Goal: Task Accomplishment & Management: Manage account settings

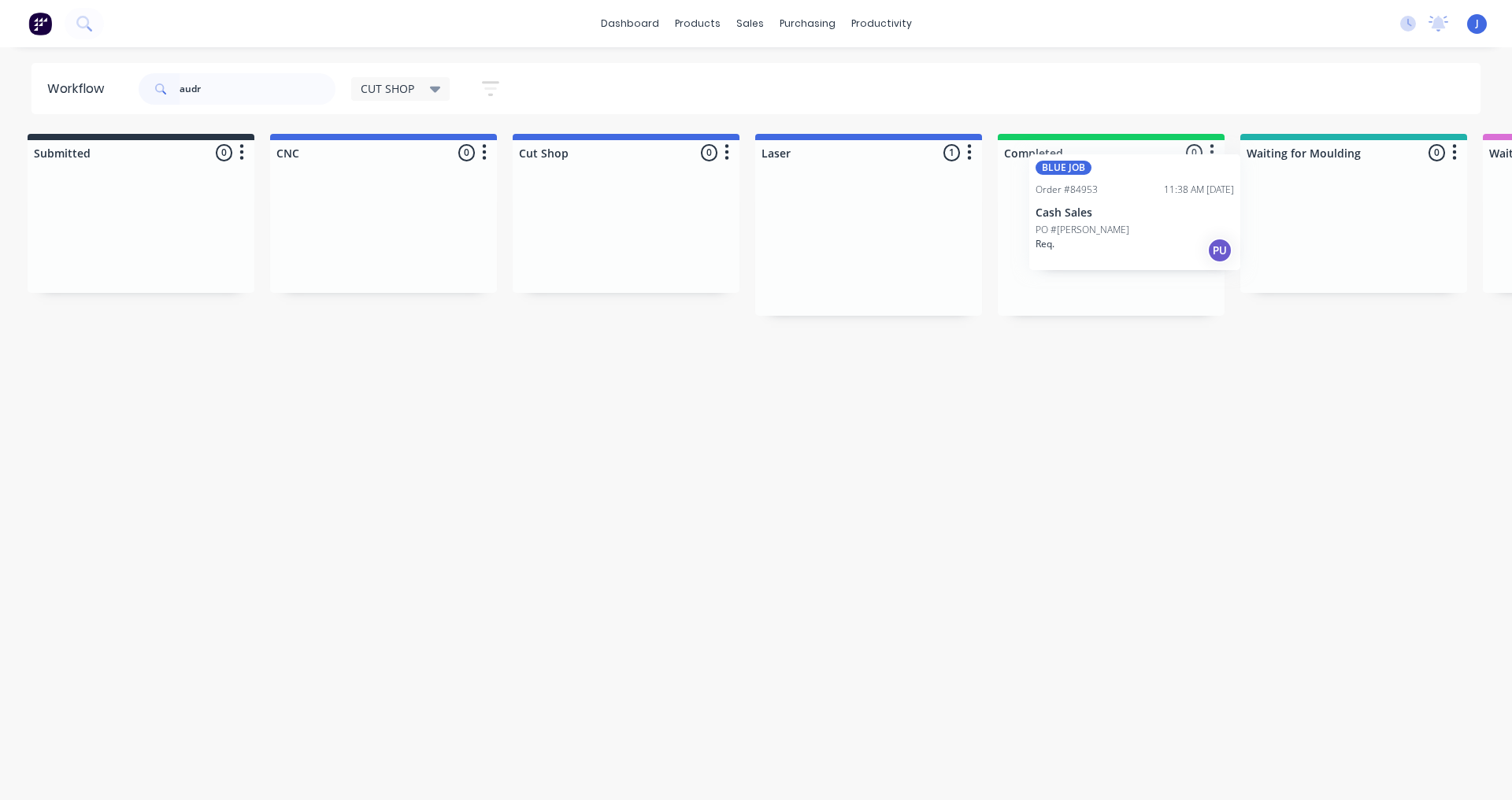
scroll to position [0, 10]
drag, startPoint x: 821, startPoint y: 247, endPoint x: 1094, endPoint y: 211, distance: 275.4
click at [1073, 224] on div "BLUE JOB Order #84953 11:38 AM [DATE] Cash Sales PO #[PERSON_NAME]. PU" at bounding box center [1107, 245] width 227 height 141
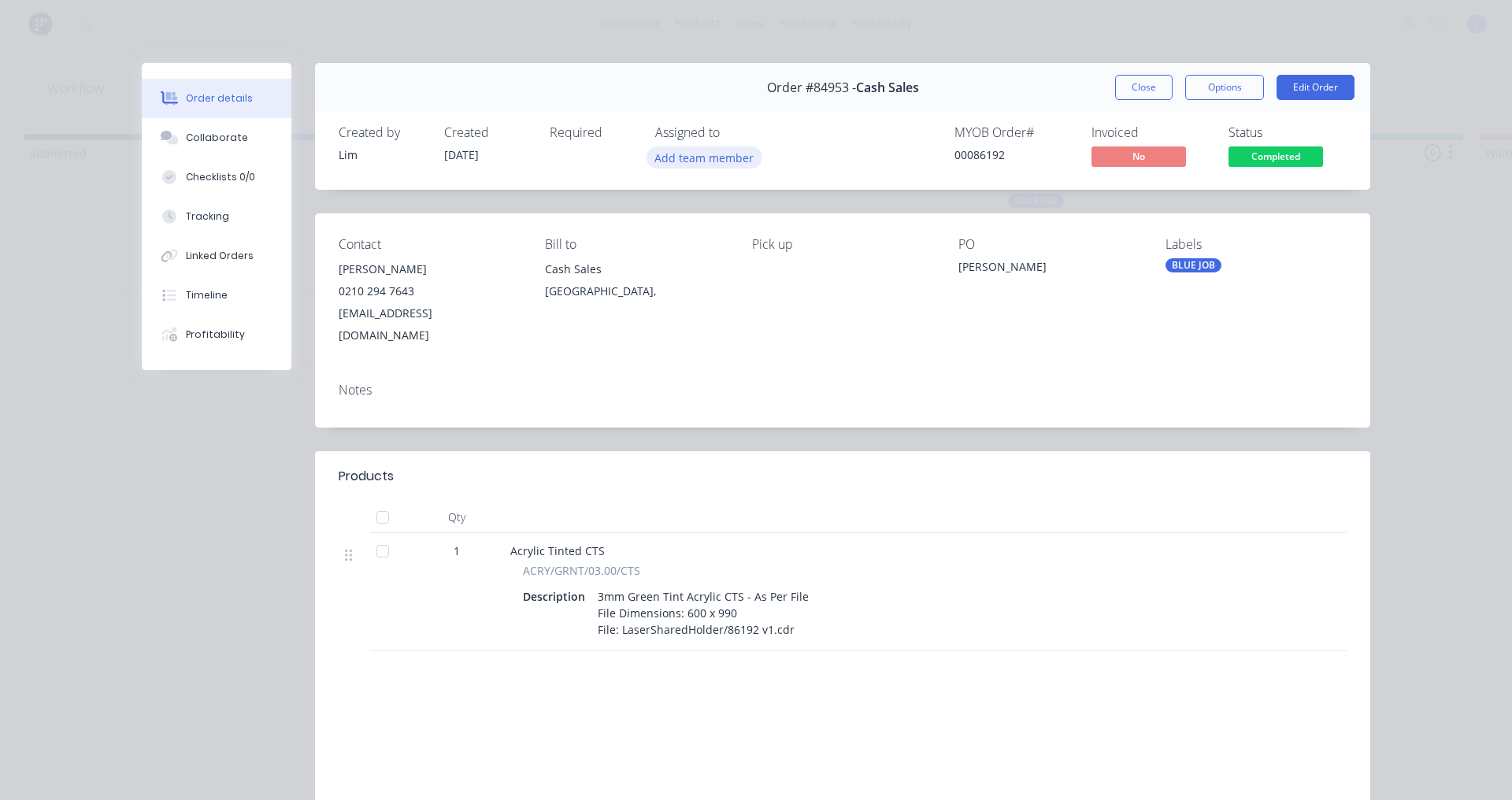
click at [652, 153] on button "Add team member" at bounding box center [704, 157] width 116 height 21
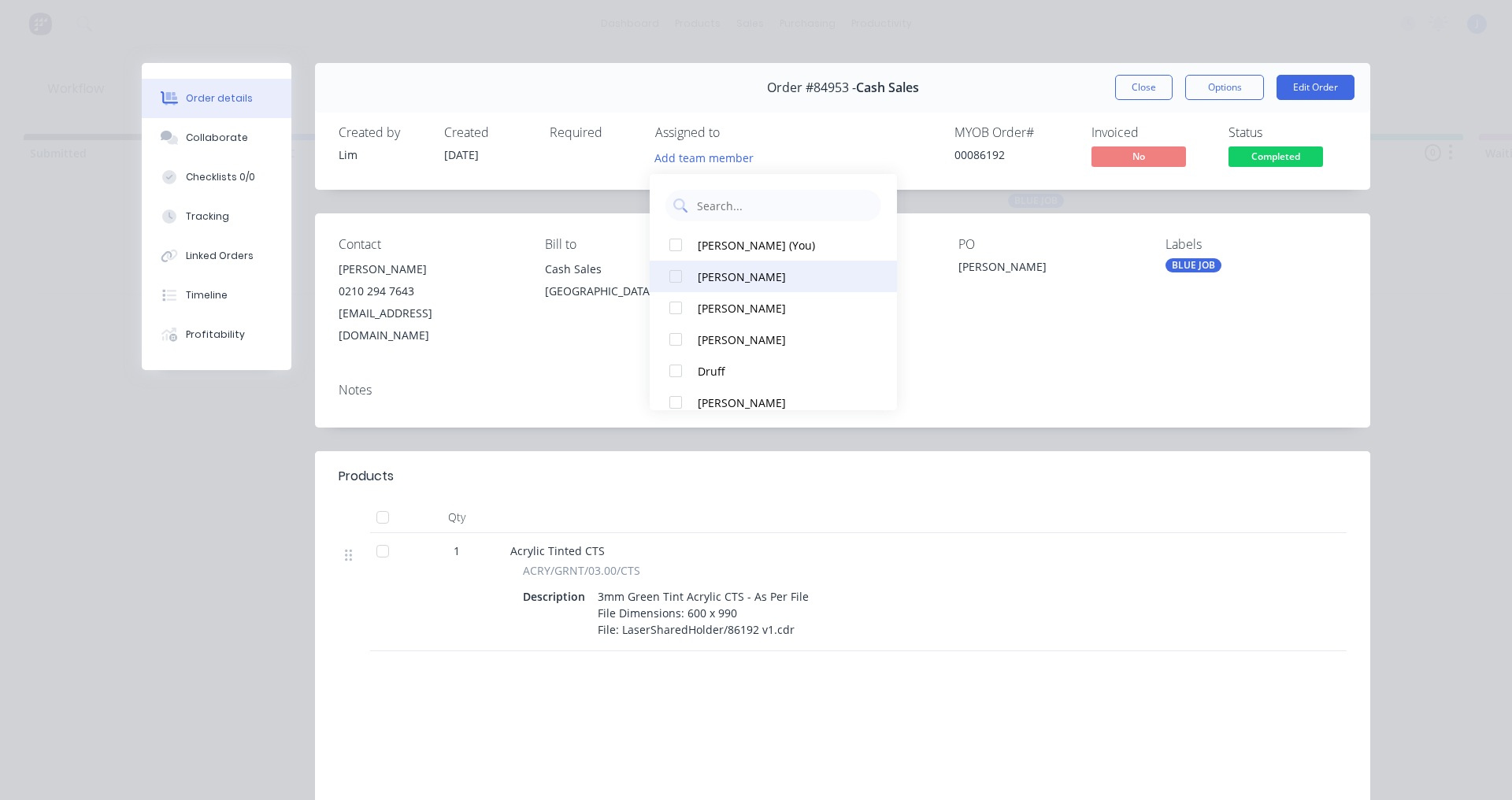
click at [679, 276] on div at bounding box center [676, 276] width 31 height 31
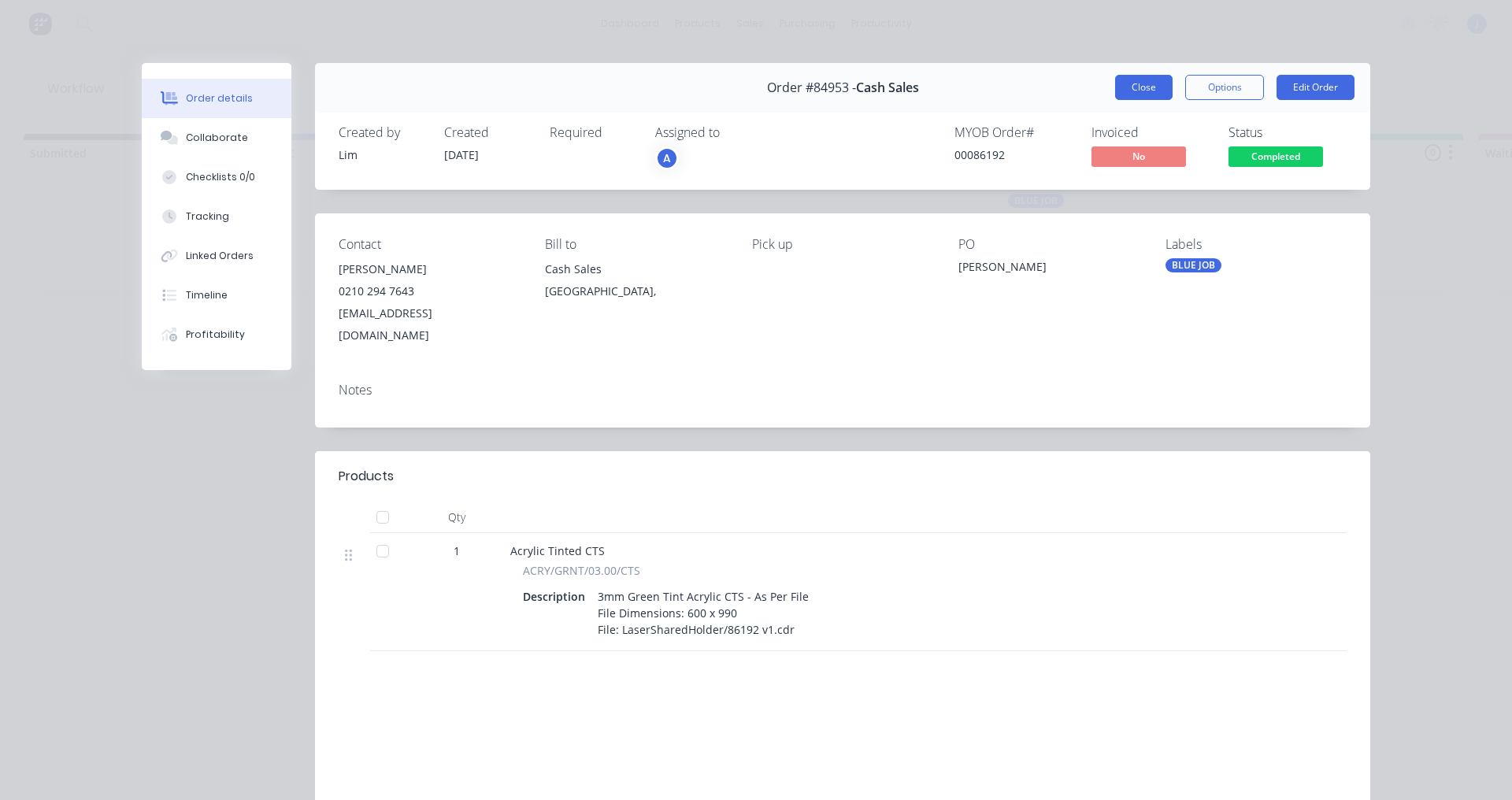
click at [1137, 96] on button "Close" at bounding box center [1143, 87] width 57 height 25
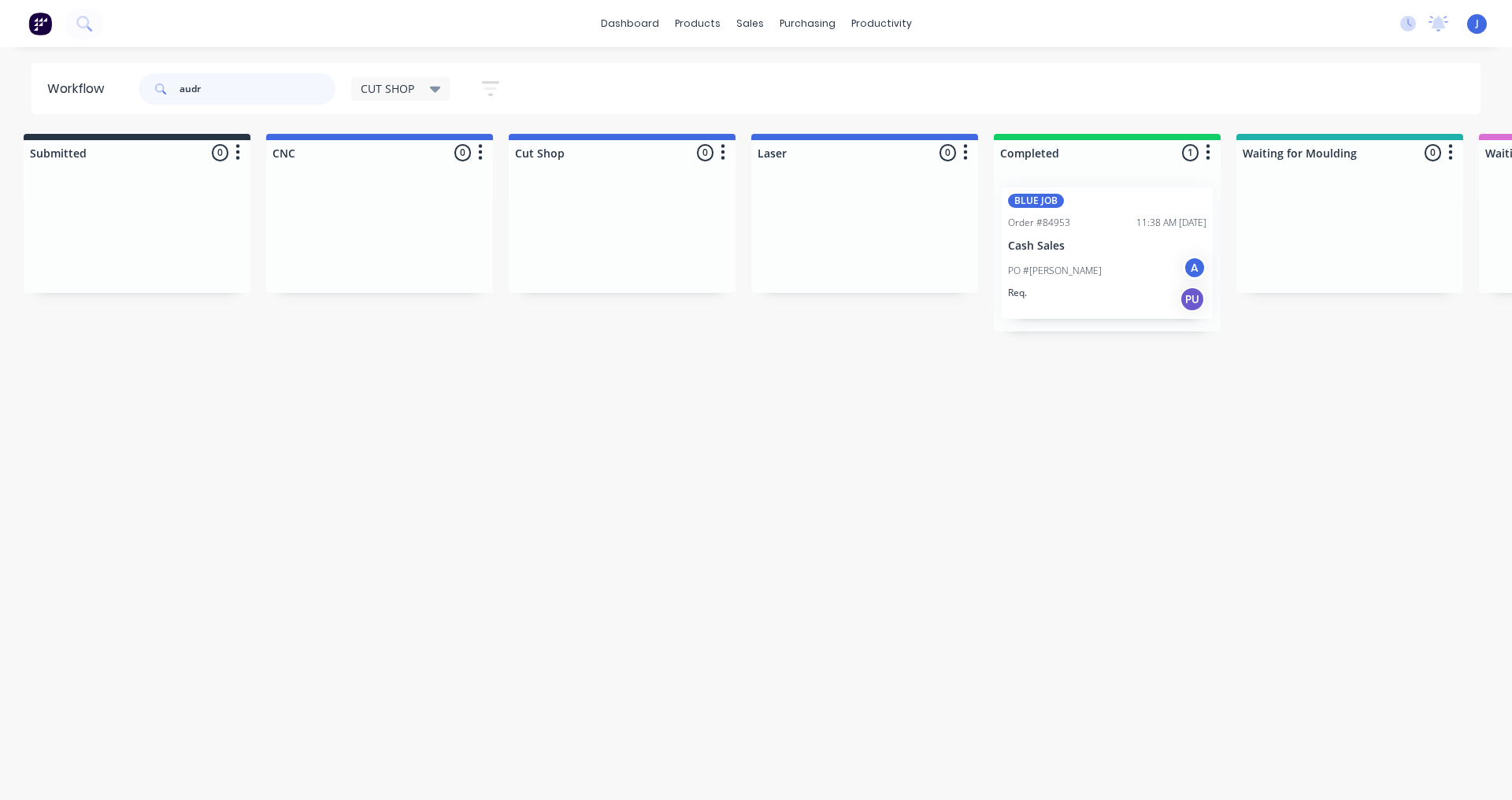
drag, startPoint x: 233, startPoint y: 80, endPoint x: 0, endPoint y: 134, distance: 239.2
click at [0, 134] on div "Workflow audr CUT SHOP Save new view None edit CUT SHOP (Default) edit DISPATCH…" at bounding box center [746, 415] width 1512 height 705
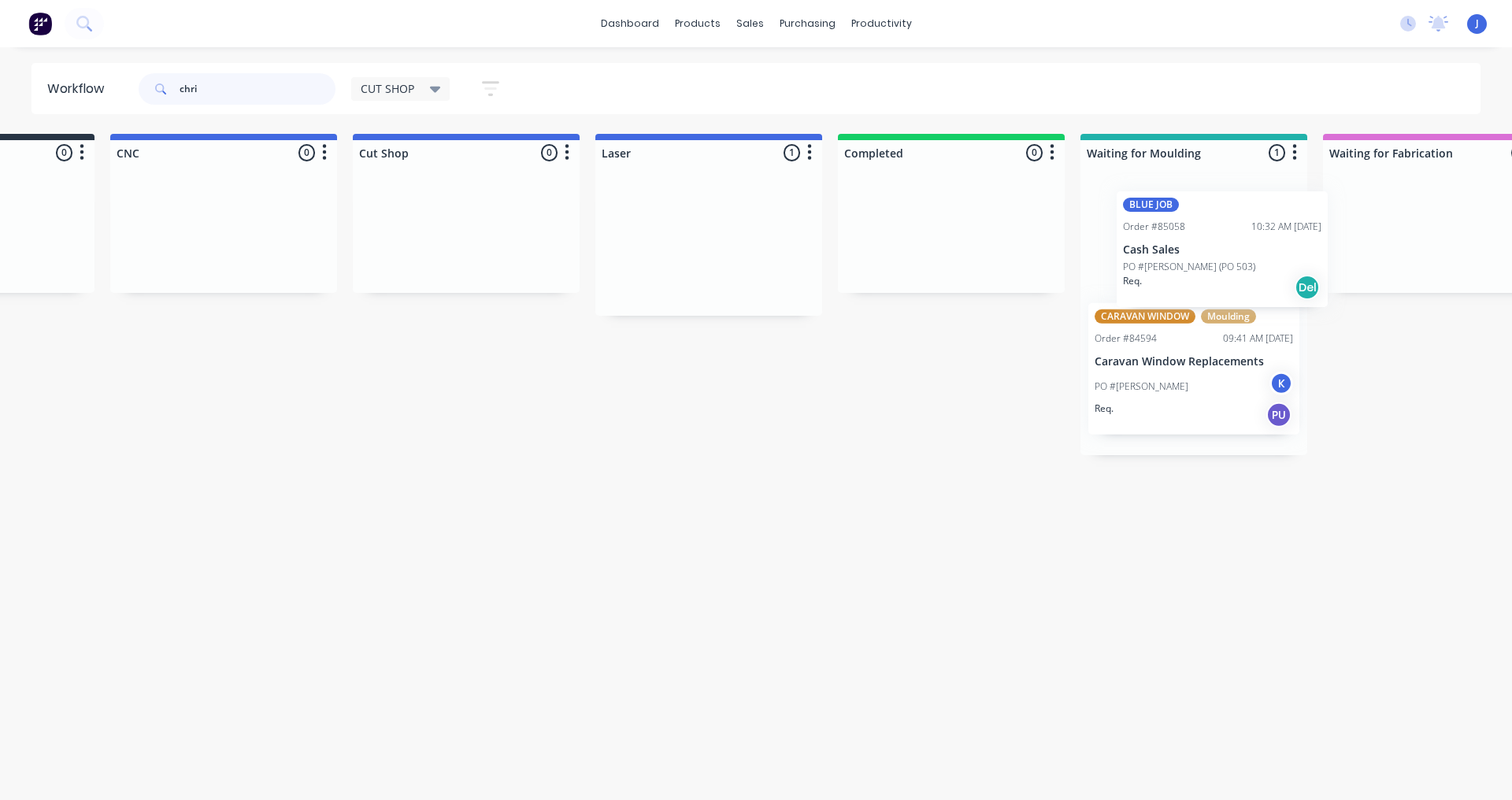
scroll to position [0, 171]
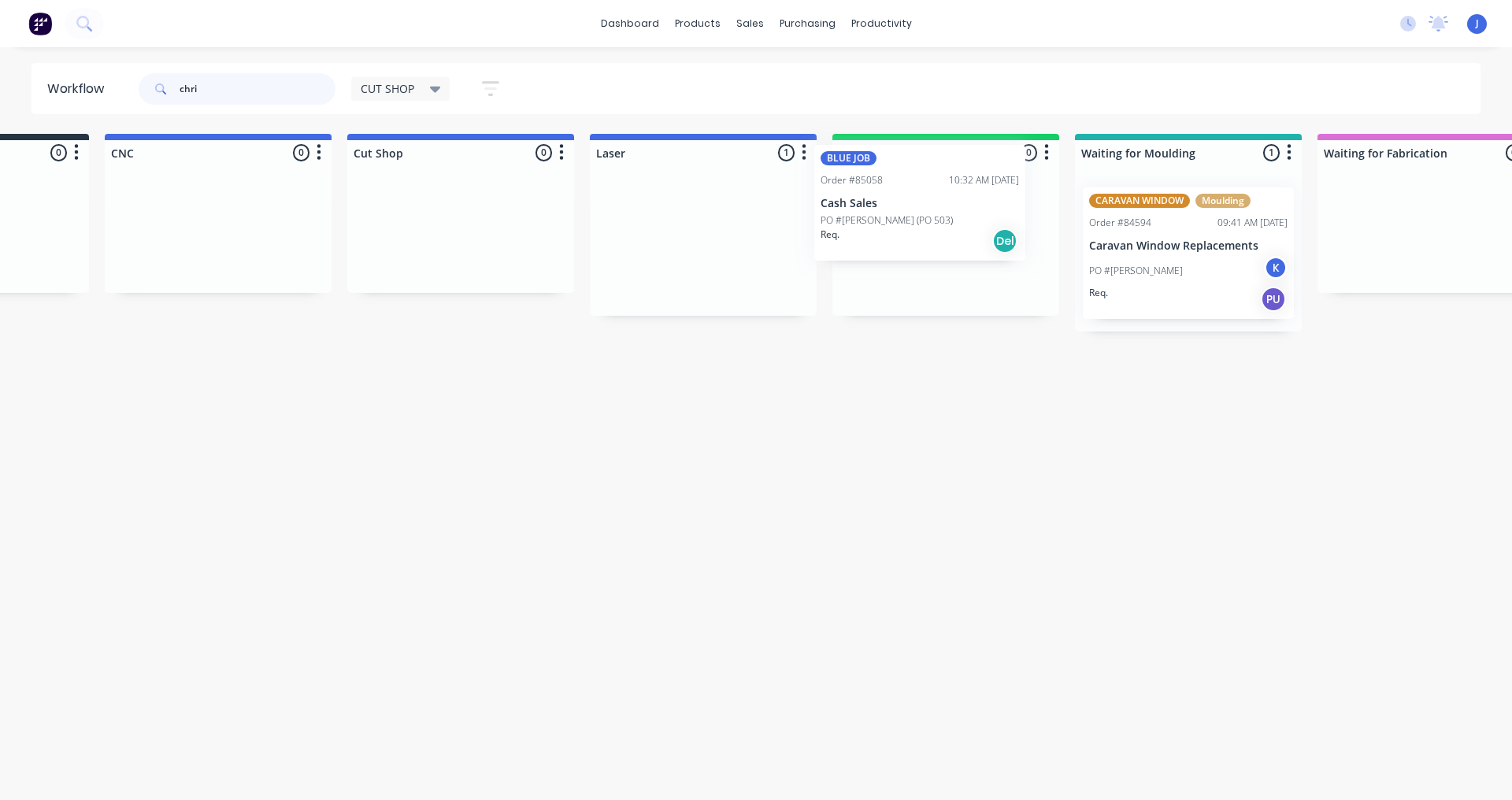
drag, startPoint x: 856, startPoint y: 285, endPoint x: 913, endPoint y: 250, distance: 66.9
type input "chri"
click at [920, 258] on p "PO #[PERSON_NAME] (PO 503)" at bounding box center [912, 263] width 132 height 14
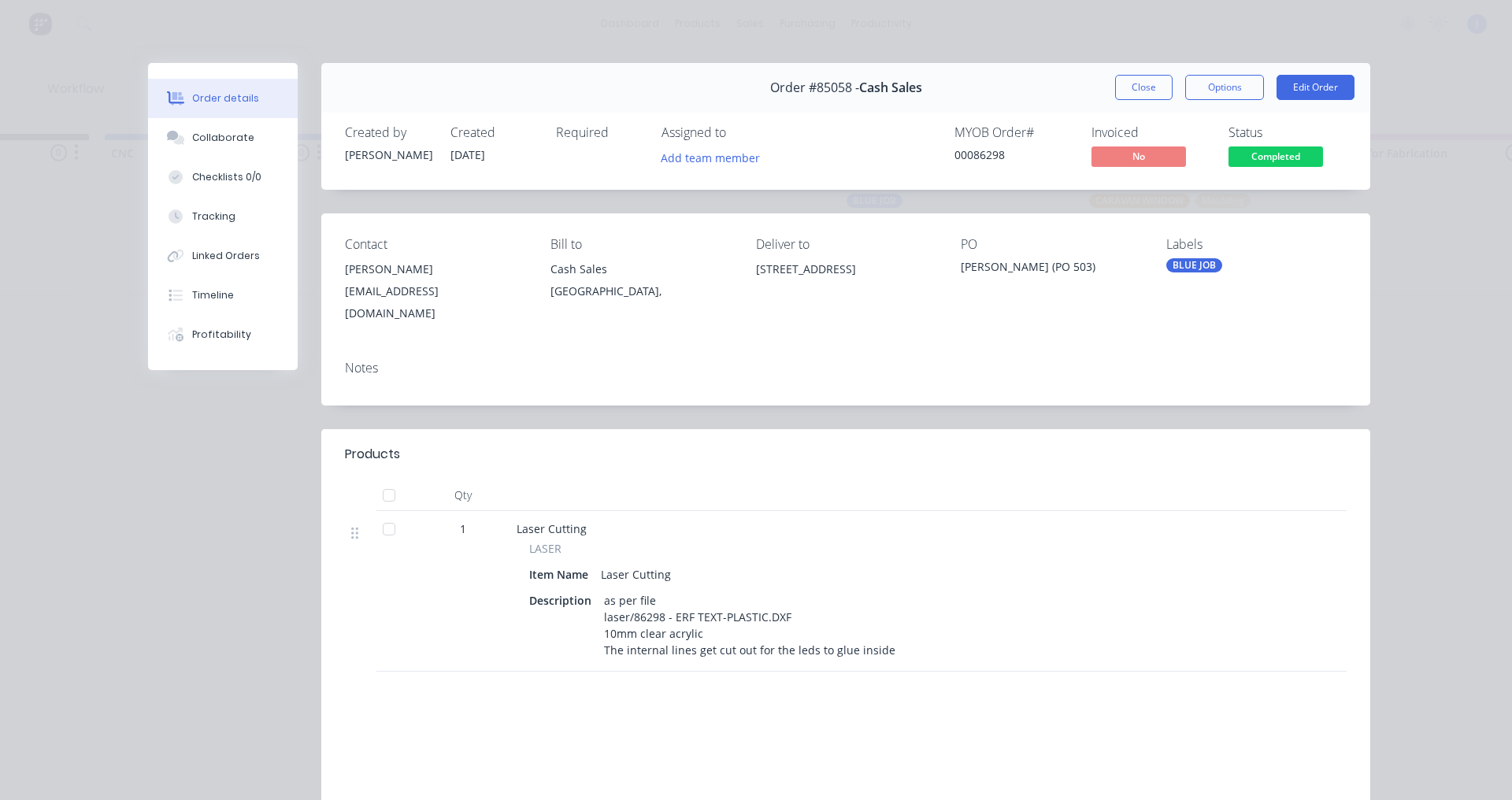
click at [1124, 100] on div "Order #85058 - Cash Sales Close Options Edit Order" at bounding box center [845, 88] width 1049 height 50
click at [1124, 90] on button "Close" at bounding box center [1143, 87] width 57 height 25
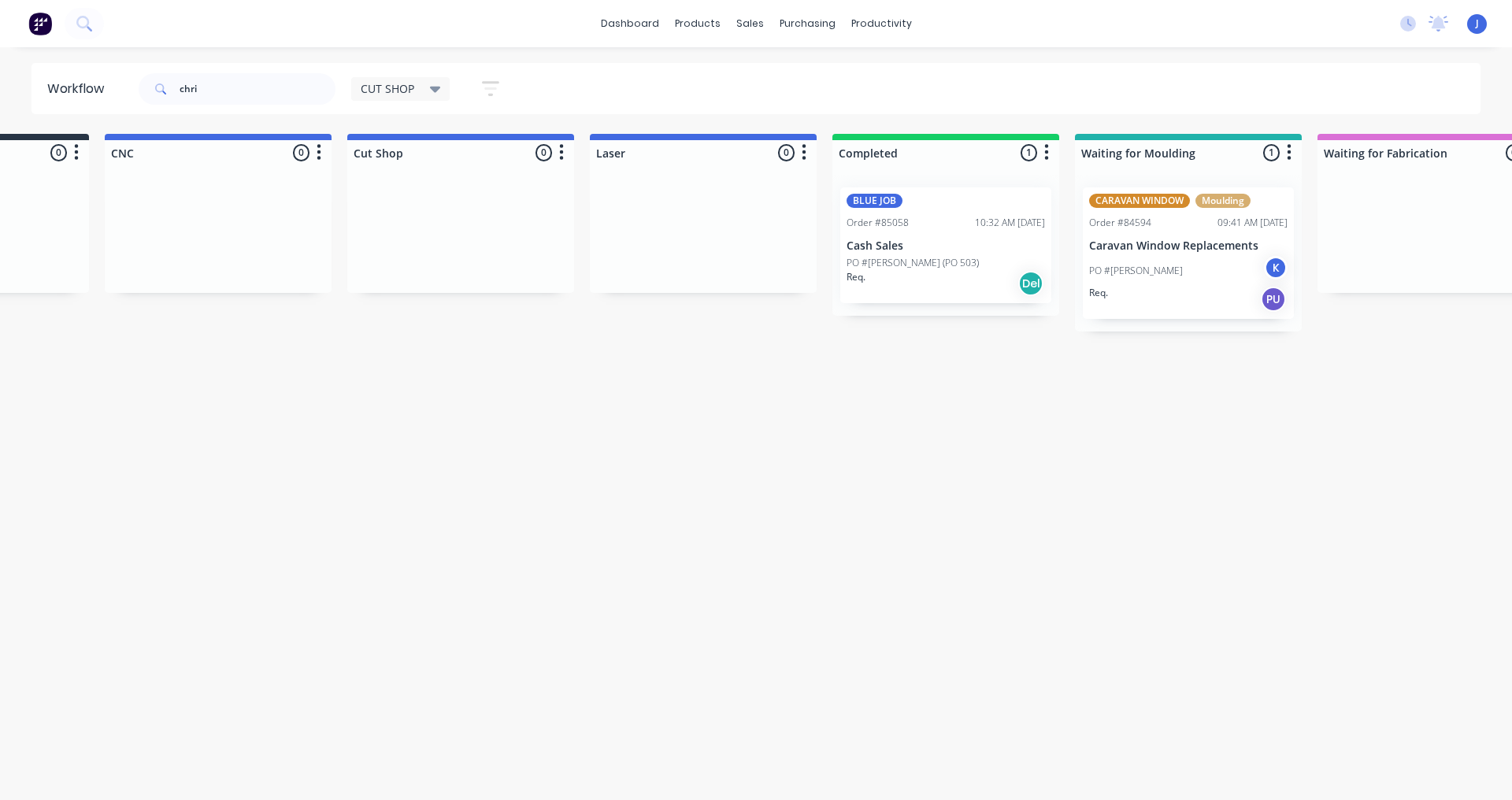
click at [899, 249] on p "Cash Sales" at bounding box center [945, 246] width 198 height 14
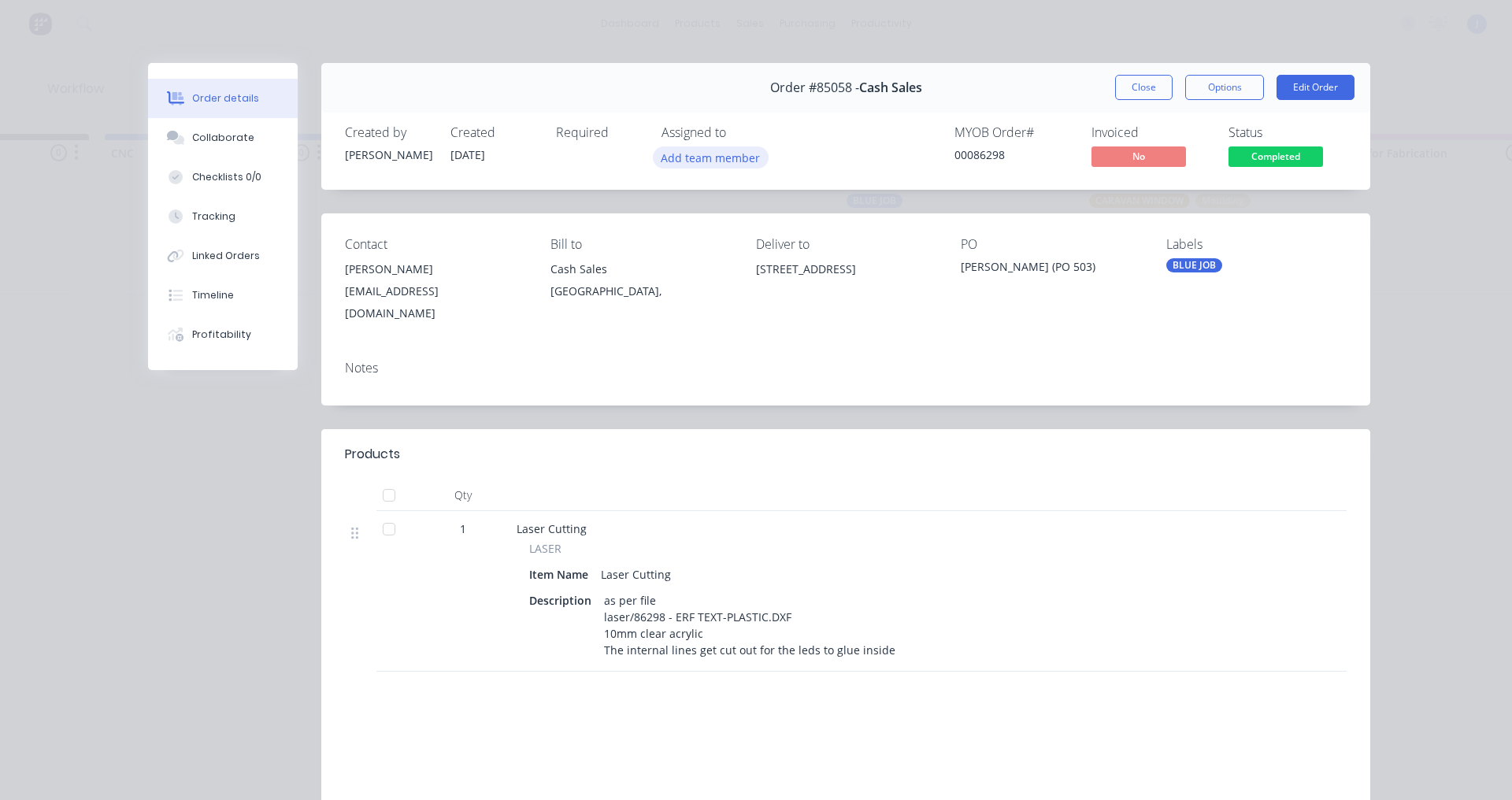
click at [696, 159] on button "Add team member" at bounding box center [711, 157] width 116 height 21
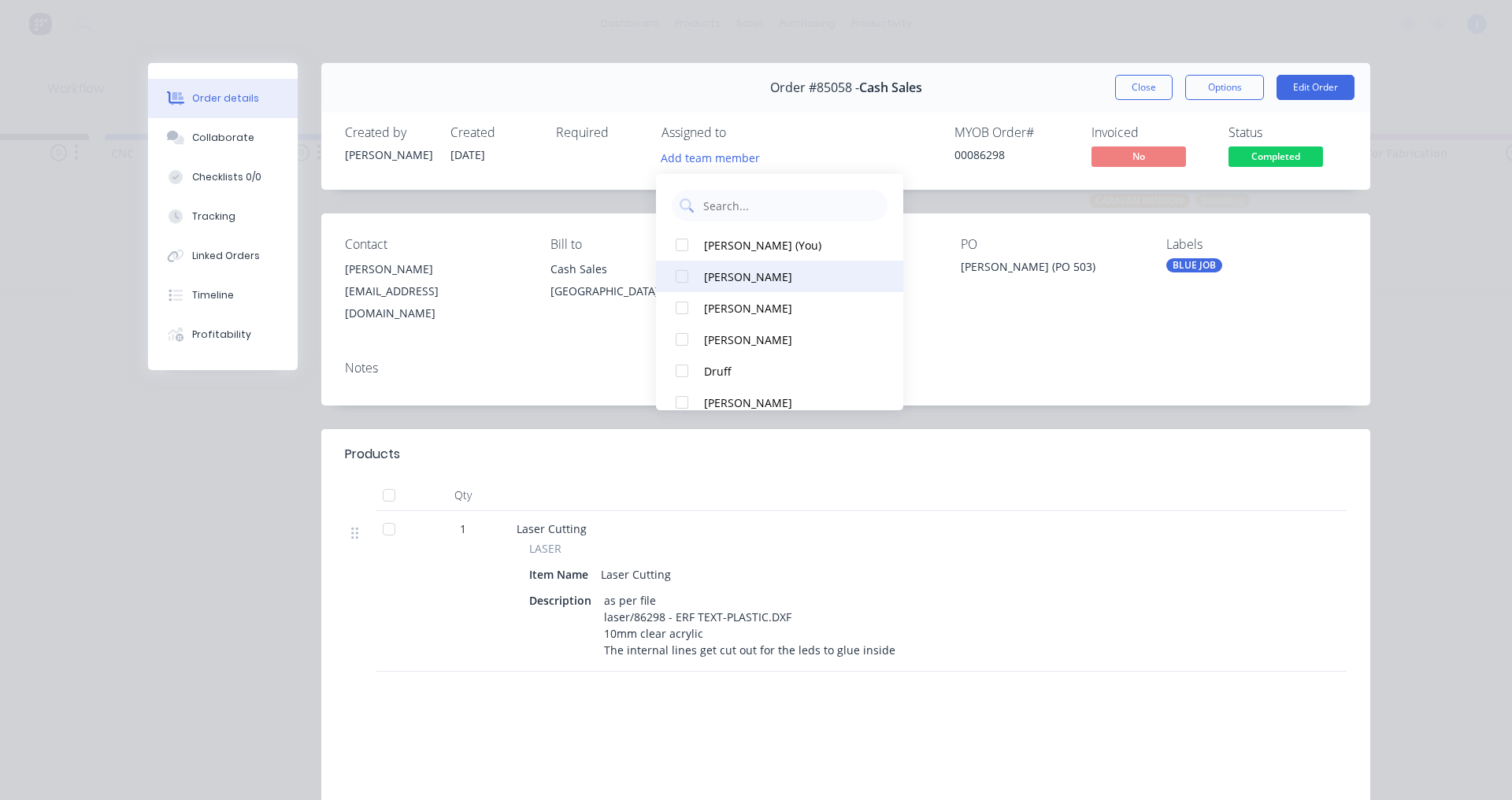
click at [681, 277] on div at bounding box center [682, 276] width 31 height 31
click at [1127, 88] on button "Close" at bounding box center [1143, 87] width 57 height 25
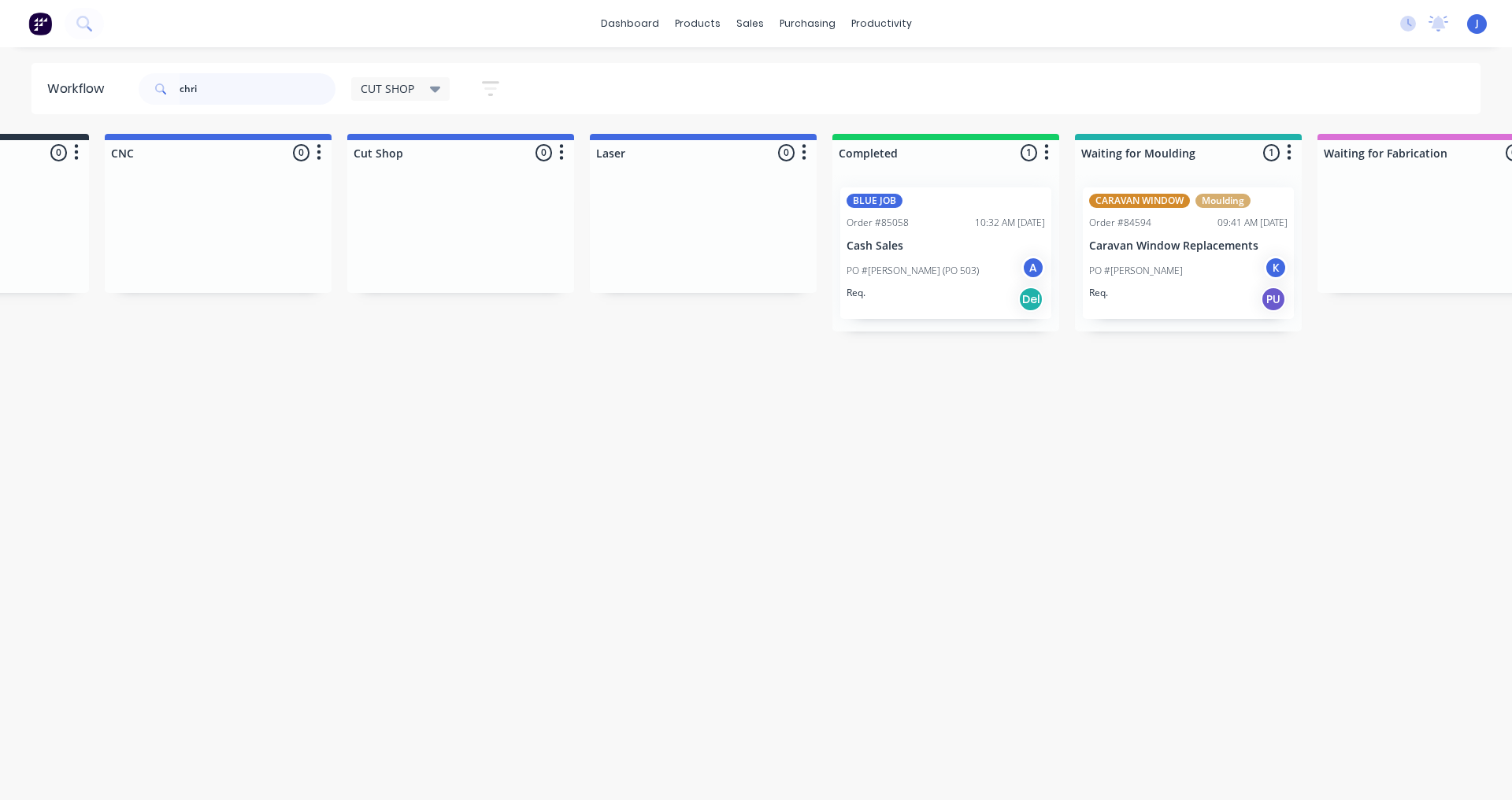
drag, startPoint x: 204, startPoint y: 94, endPoint x: 41, endPoint y: 93, distance: 163.0
click at [41, 93] on header "Workflow chri CUT SHOP Save new view None edit CUT SHOP (Default) edit DISPATCH…" at bounding box center [756, 88] width 1449 height 52
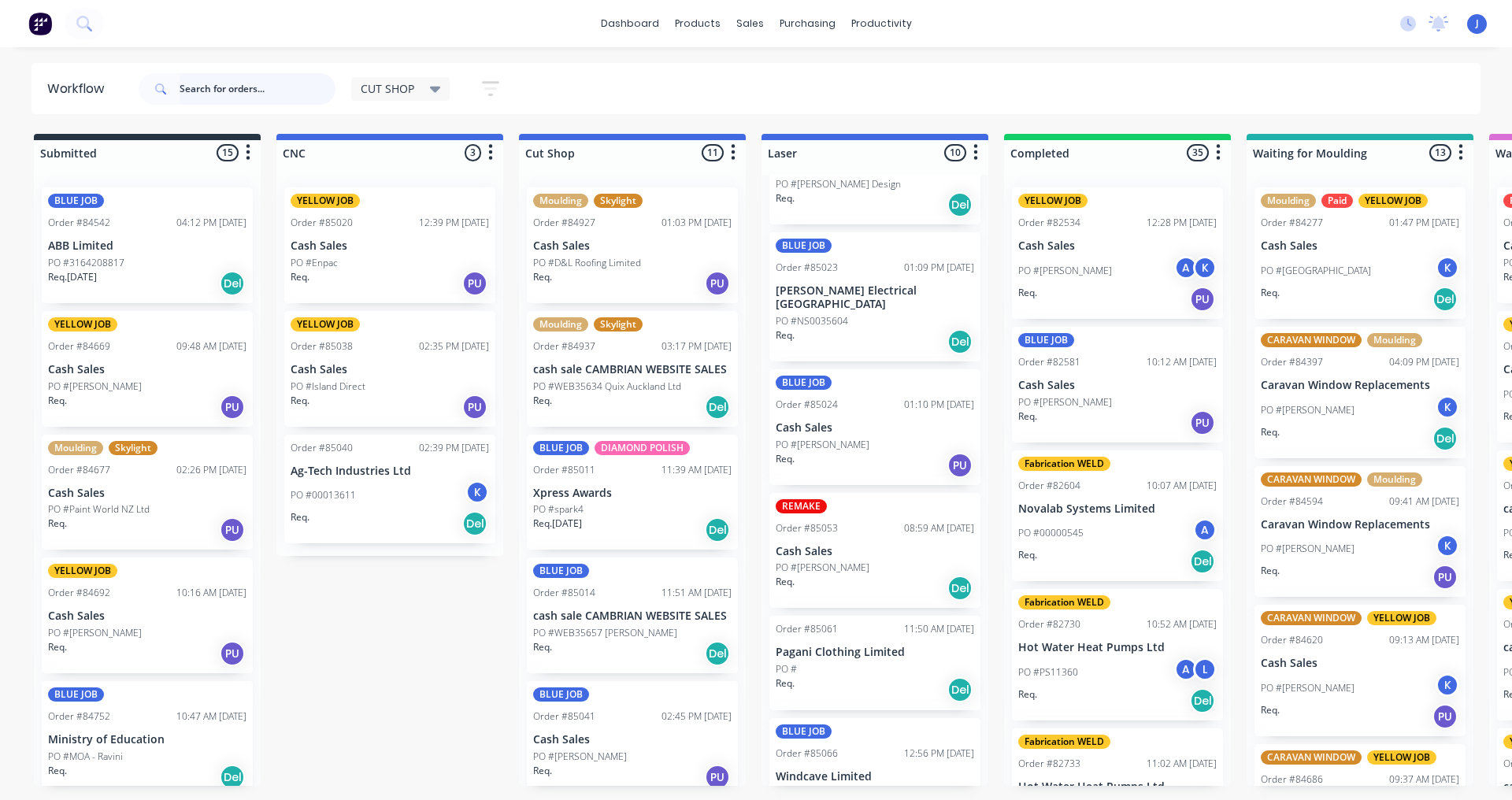
scroll to position [586, 0]
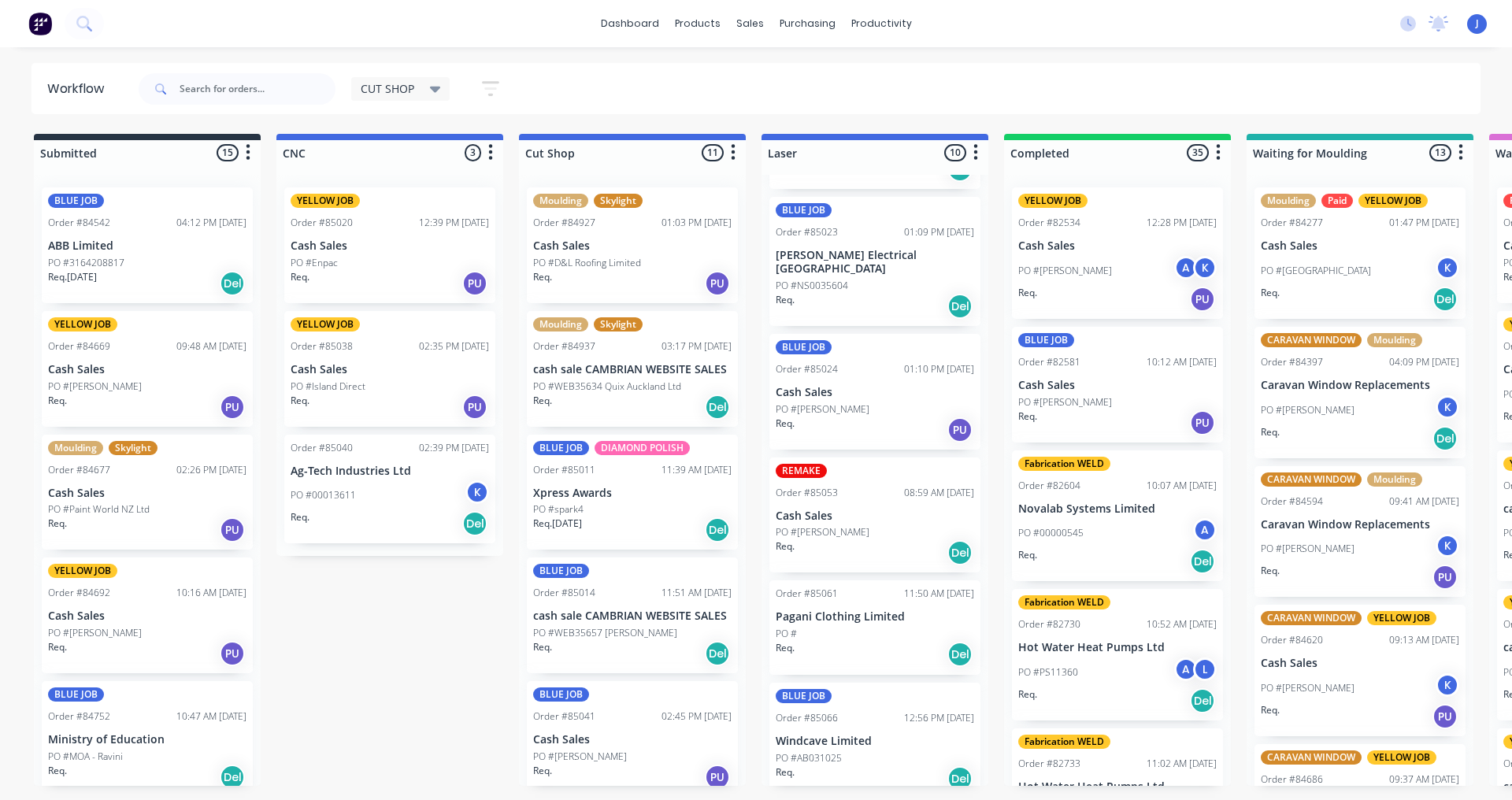
click at [867, 402] on div "PO #[PERSON_NAME]" at bounding box center [874, 408] width 198 height 14
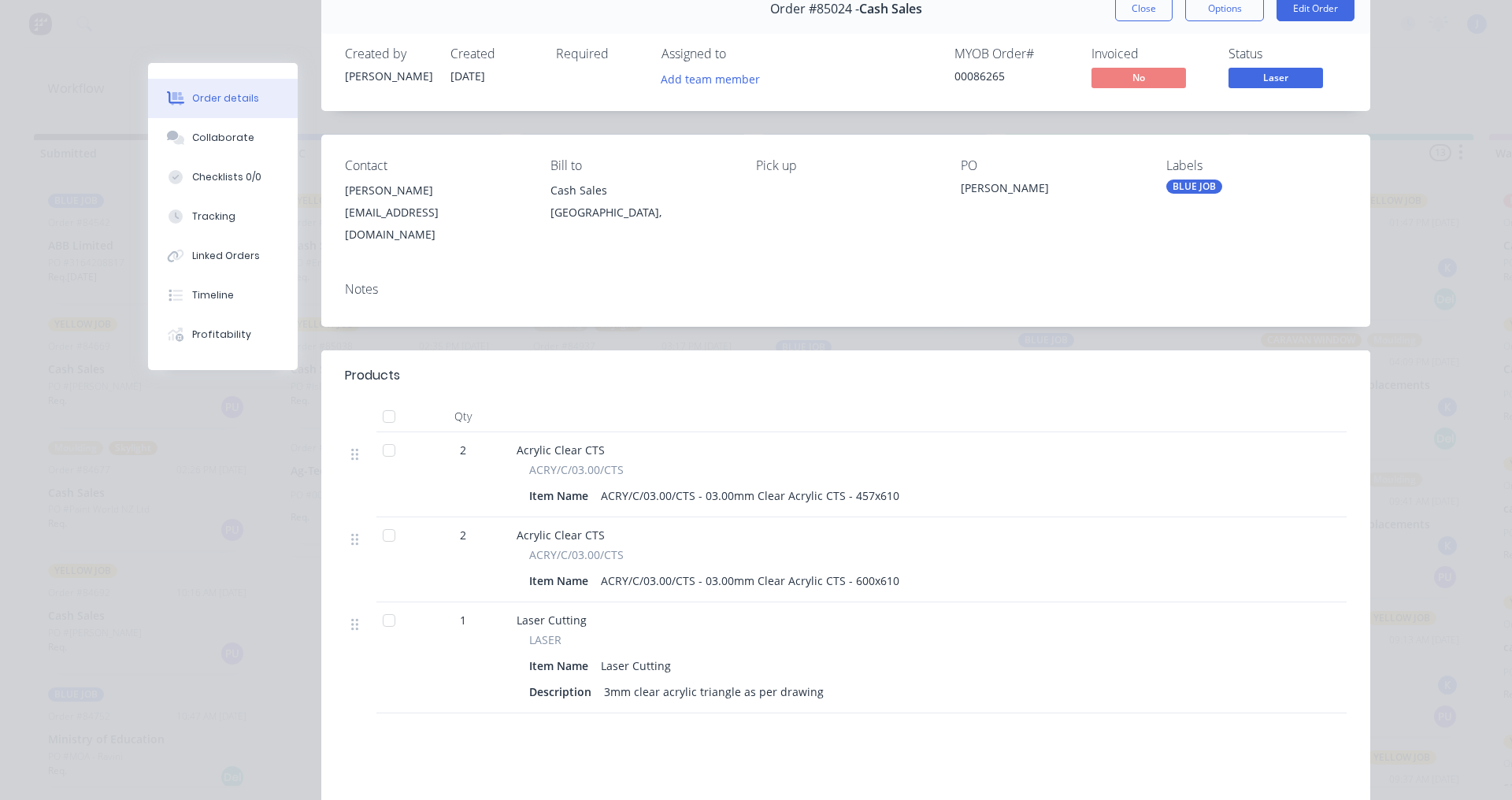
scroll to position [0, 0]
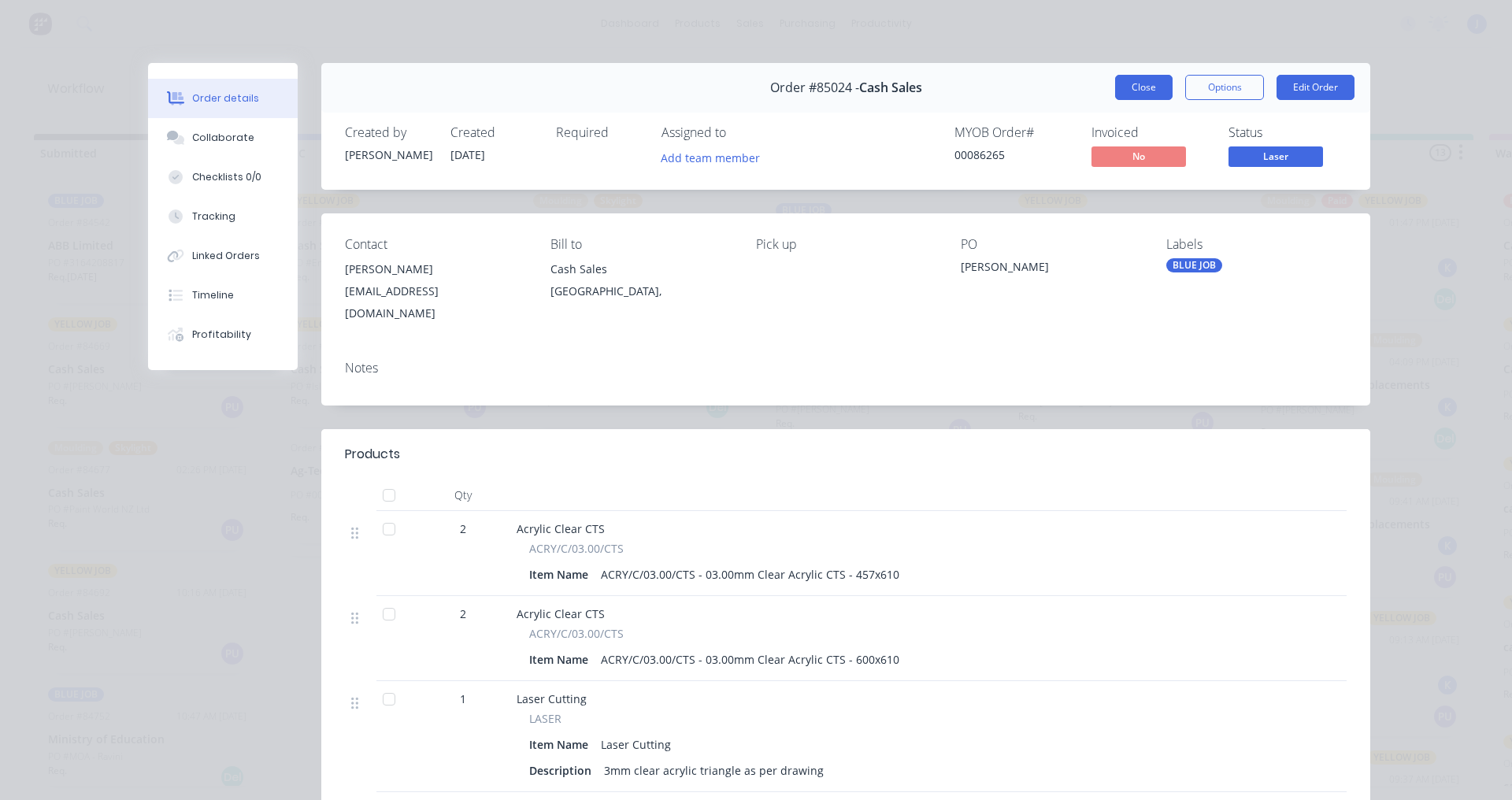
click at [1132, 92] on button "Close" at bounding box center [1143, 87] width 57 height 25
